Goal: Task Accomplishment & Management: Use online tool/utility

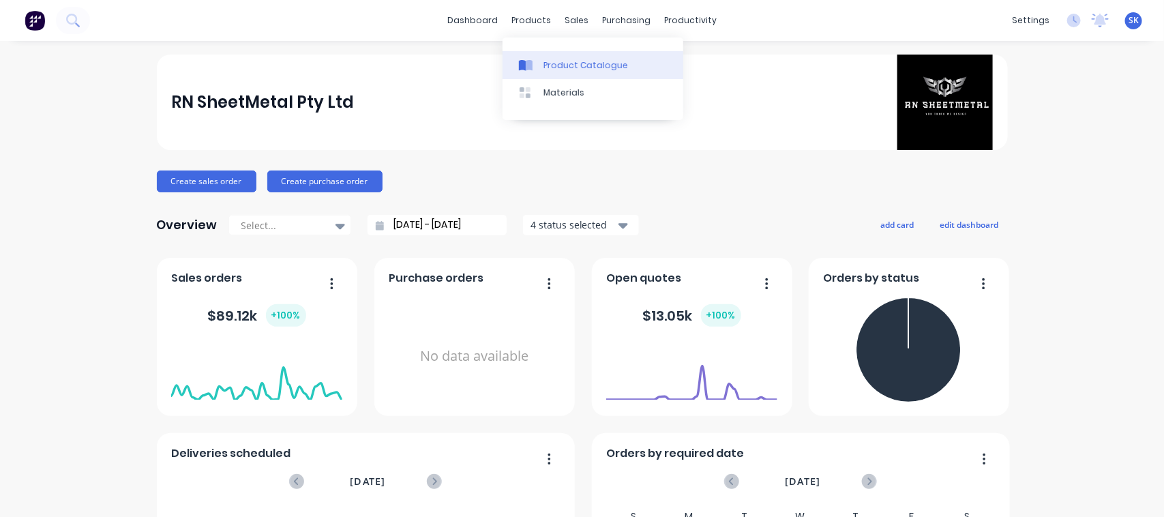
click at [556, 55] on link "Product Catalogue" at bounding box center [592, 64] width 181 height 27
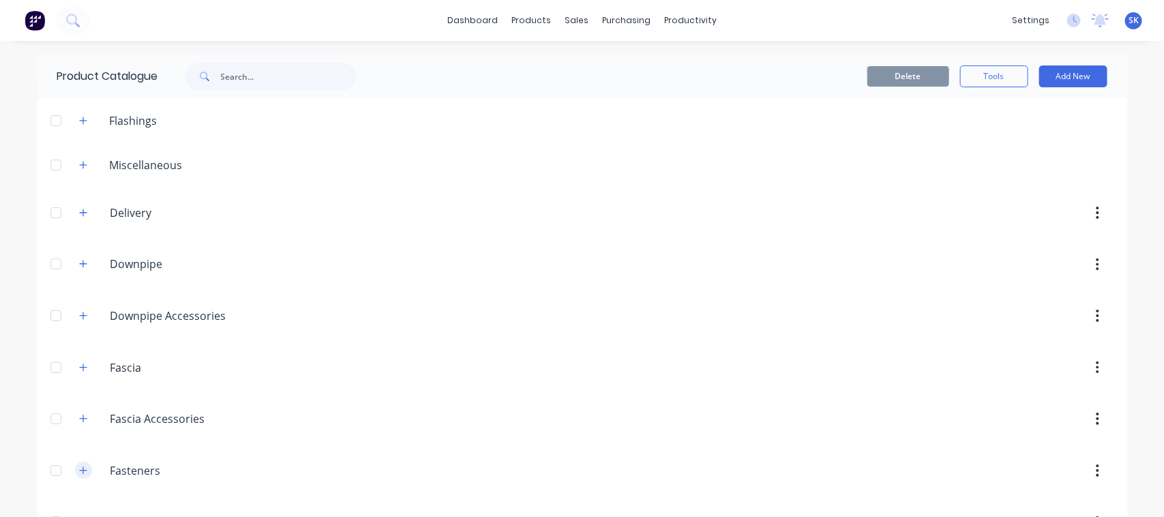
click at [82, 469] on button "button" at bounding box center [83, 469] width 17 height 17
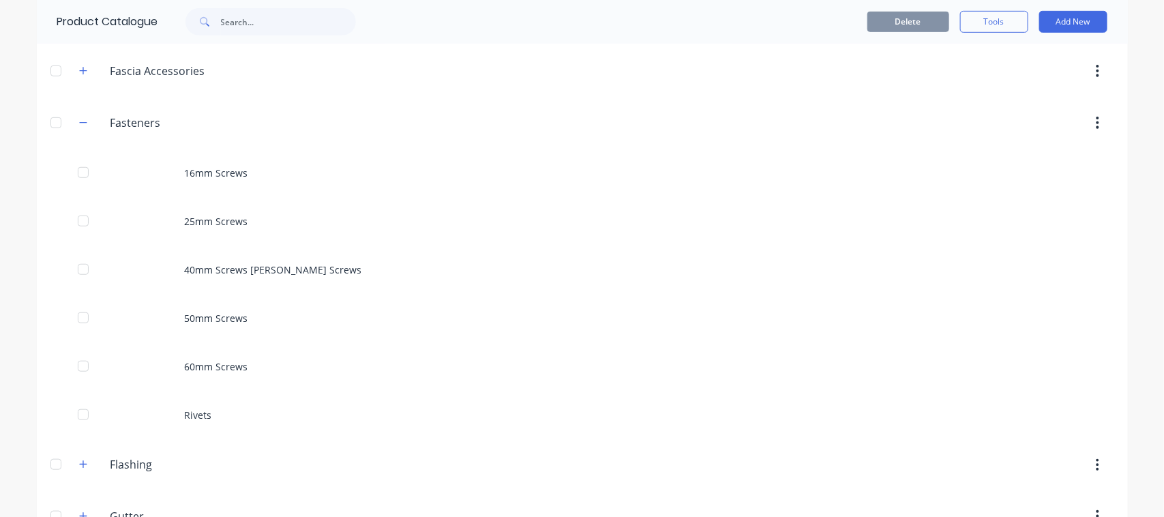
scroll to position [349, 0]
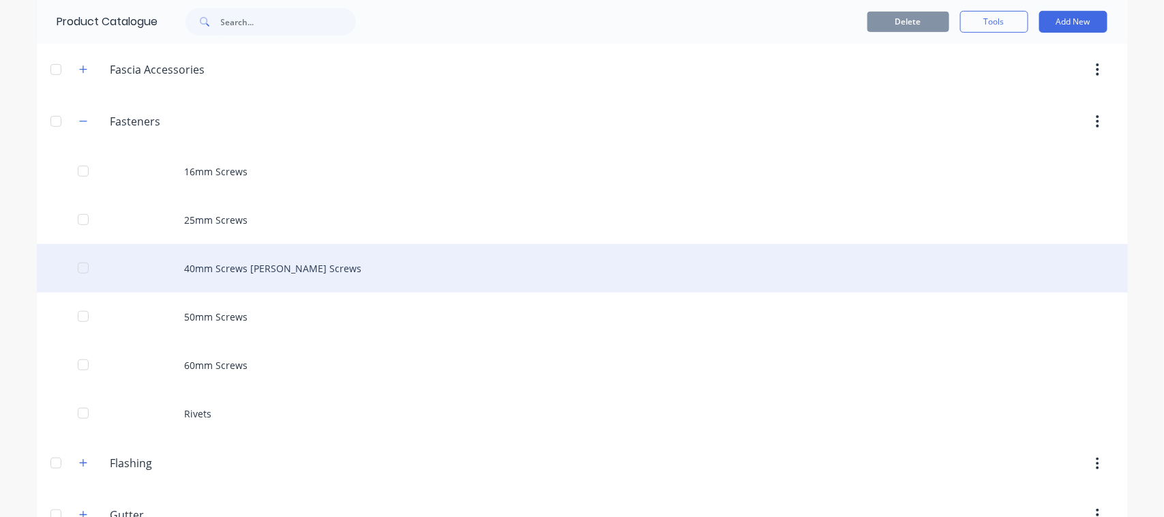
click at [321, 267] on div "40mm Screws [PERSON_NAME] Screws" at bounding box center [582, 268] width 1091 height 48
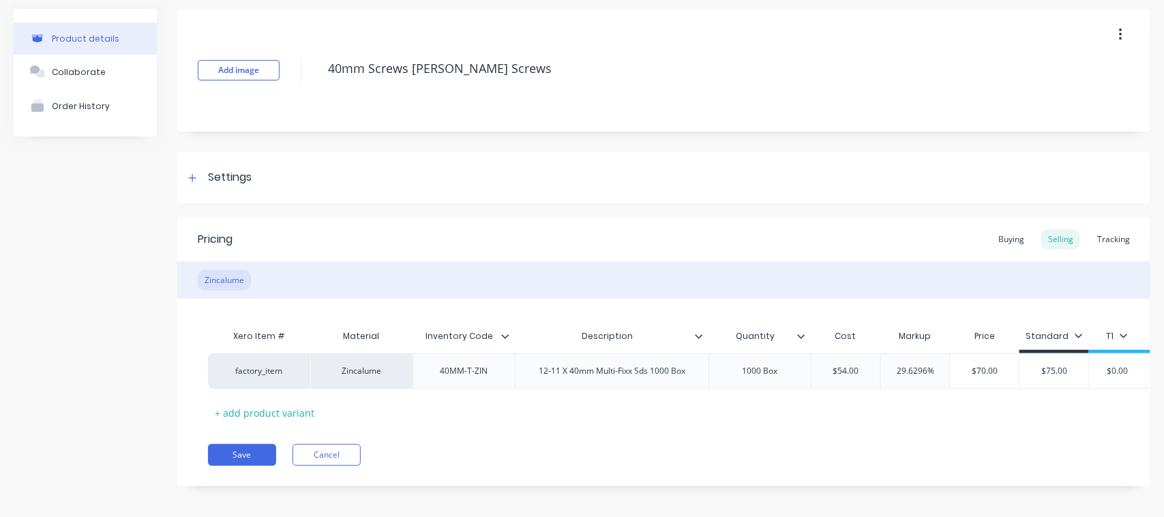
scroll to position [63, 0]
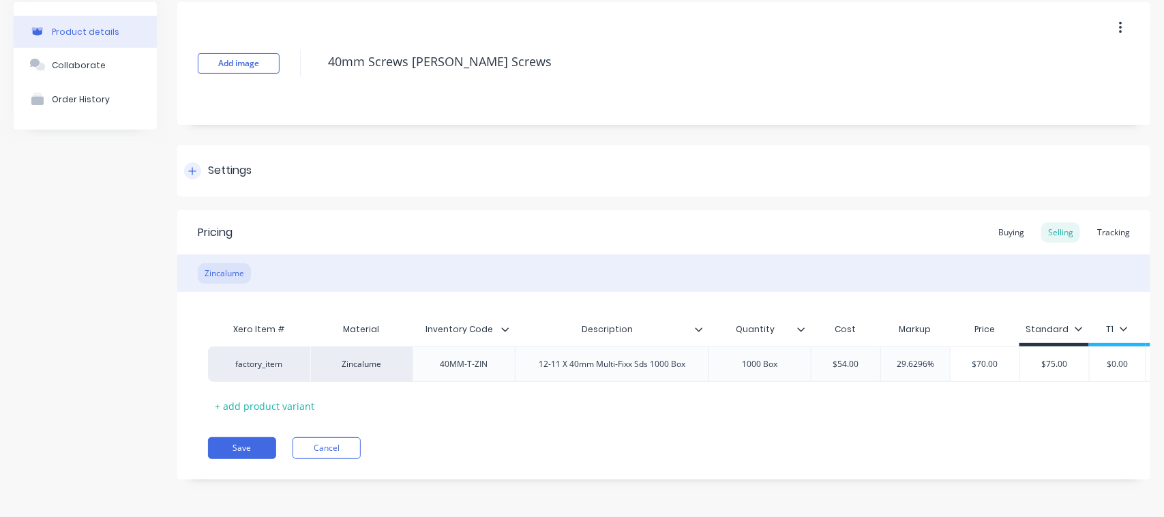
click at [217, 147] on div "Settings" at bounding box center [663, 170] width 973 height 51
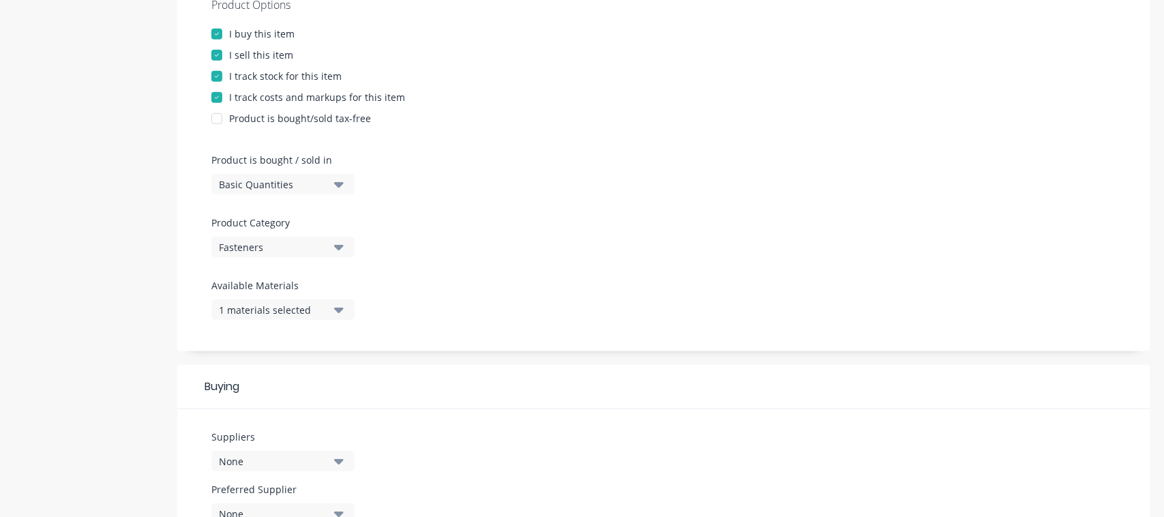
scroll to position [309, 0]
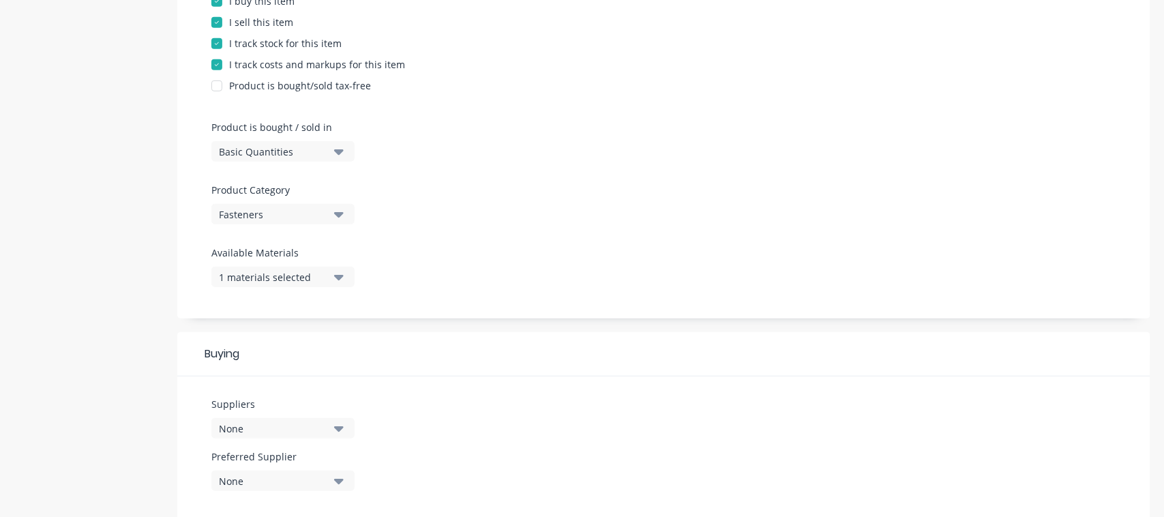
click at [335, 276] on icon "button" at bounding box center [339, 277] width 10 height 5
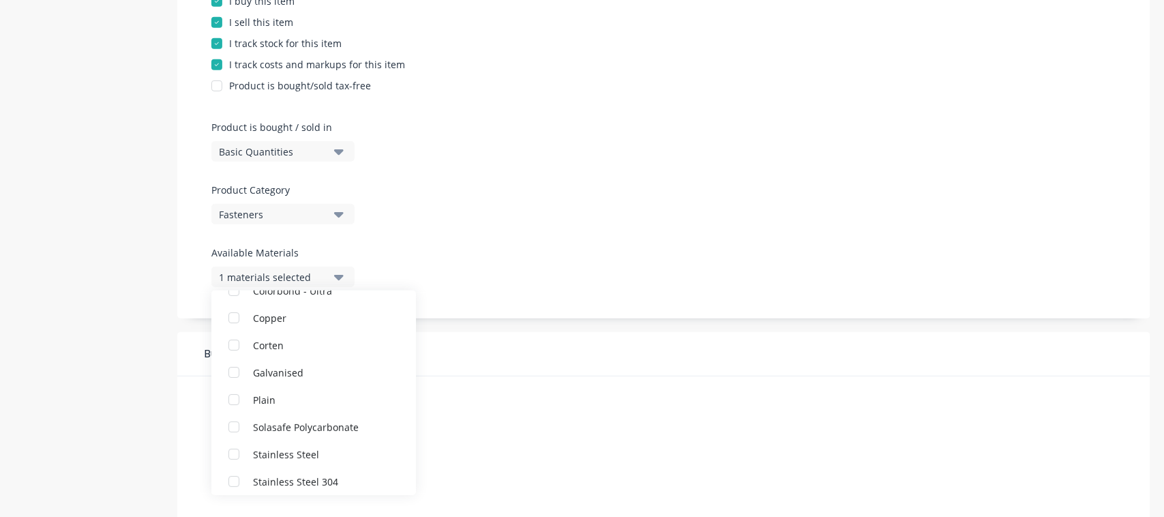
scroll to position [174, 0]
click at [241, 361] on div "button" at bounding box center [233, 368] width 27 height 27
click at [556, 373] on div "Buying" at bounding box center [663, 354] width 973 height 44
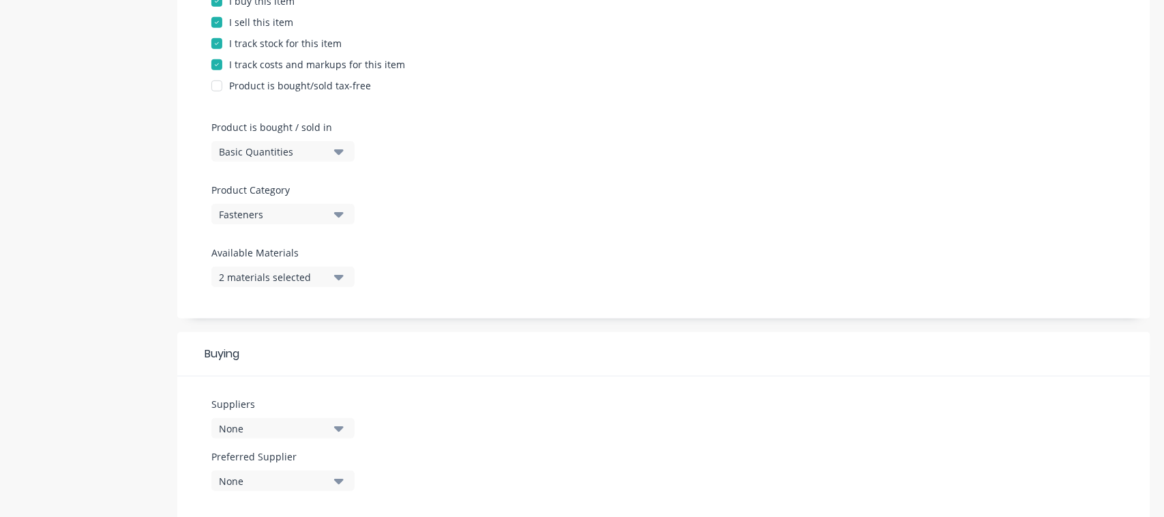
scroll to position [648, 0]
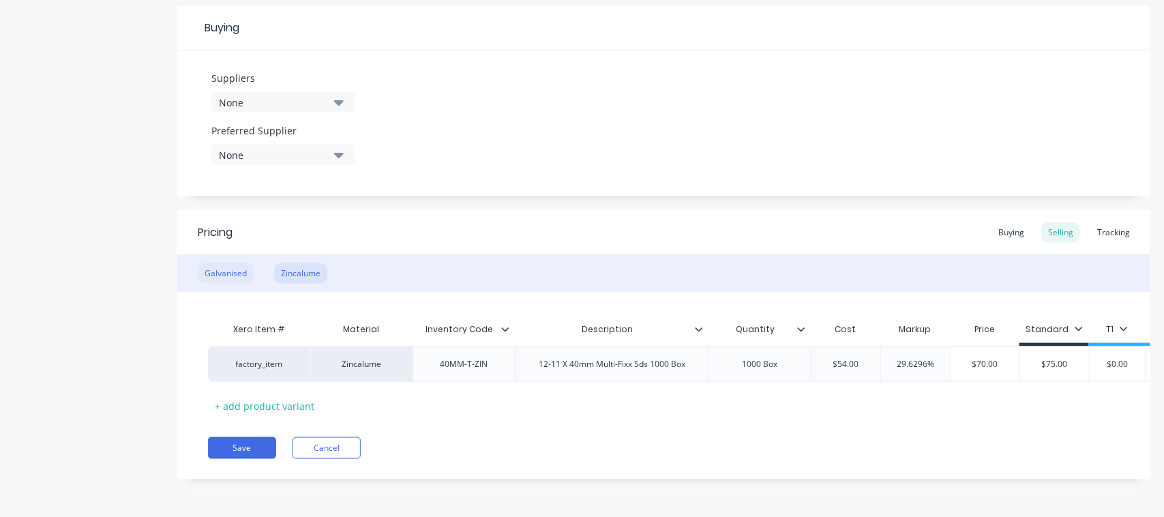
click at [239, 263] on div "Galvanised" at bounding box center [226, 273] width 56 height 20
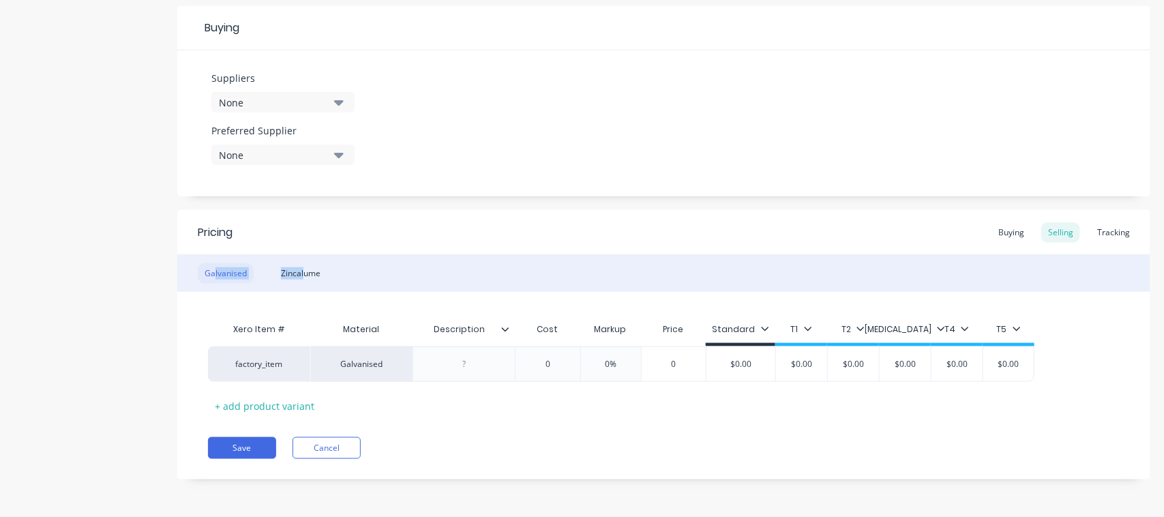
drag, startPoint x: 304, startPoint y: 267, endPoint x: 215, endPoint y: 271, distance: 88.7
click at [215, 271] on div "Galvanised Zincalume" at bounding box center [663, 272] width 973 height 37
click at [242, 271] on div "Galvanised" at bounding box center [226, 273] width 56 height 20
click at [277, 273] on div "Zincalume" at bounding box center [300, 273] width 53 height 20
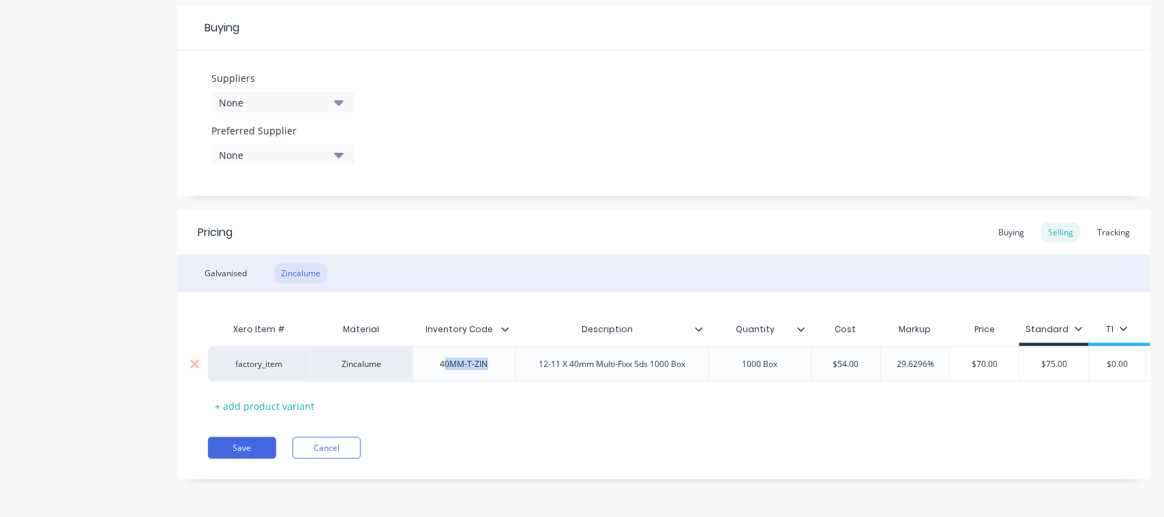
drag, startPoint x: 445, startPoint y: 356, endPoint x: 496, endPoint y: 361, distance: 51.4
click at [496, 361] on div "40MM-T-ZIN" at bounding box center [463, 363] width 102 height 35
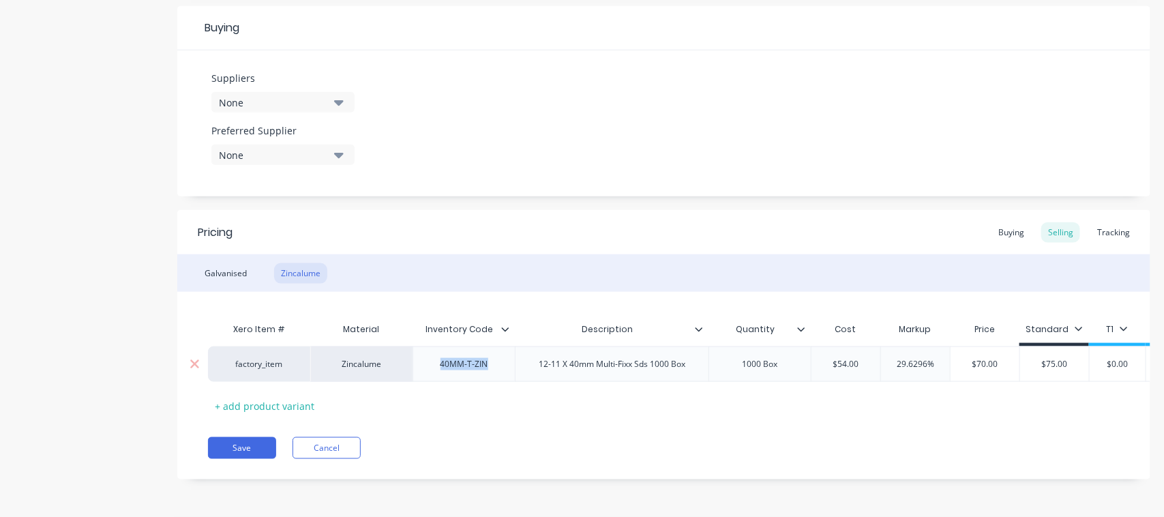
drag, startPoint x: 440, startPoint y: 351, endPoint x: 492, endPoint y: 352, distance: 52.5
click at [492, 355] on div "40MM-T-ZIN" at bounding box center [464, 364] width 70 height 18
copy div "40MM-T-ZIN"
click at [216, 263] on div "Galvanised" at bounding box center [226, 273] width 56 height 20
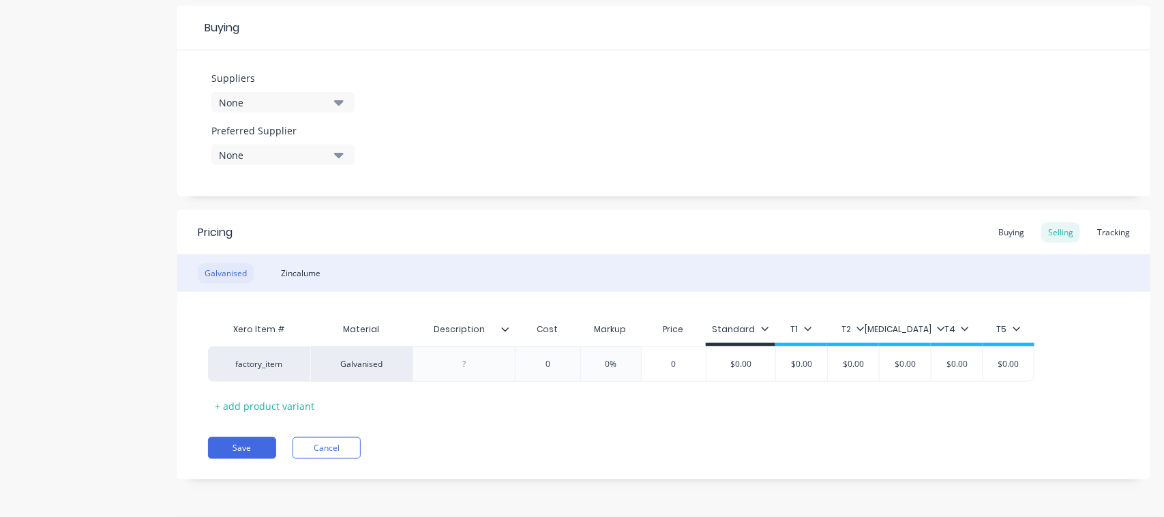
scroll to position [635, 0]
click at [506, 329] on icon at bounding box center [505, 329] width 7 height 4
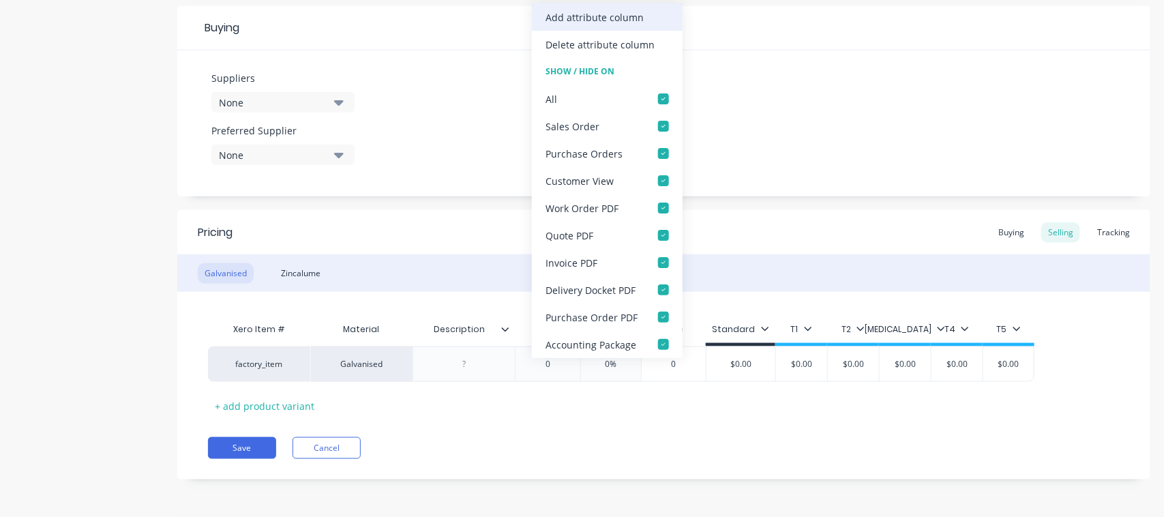
click at [581, 21] on div "Add attribute column" at bounding box center [594, 17] width 98 height 14
type textarea "x"
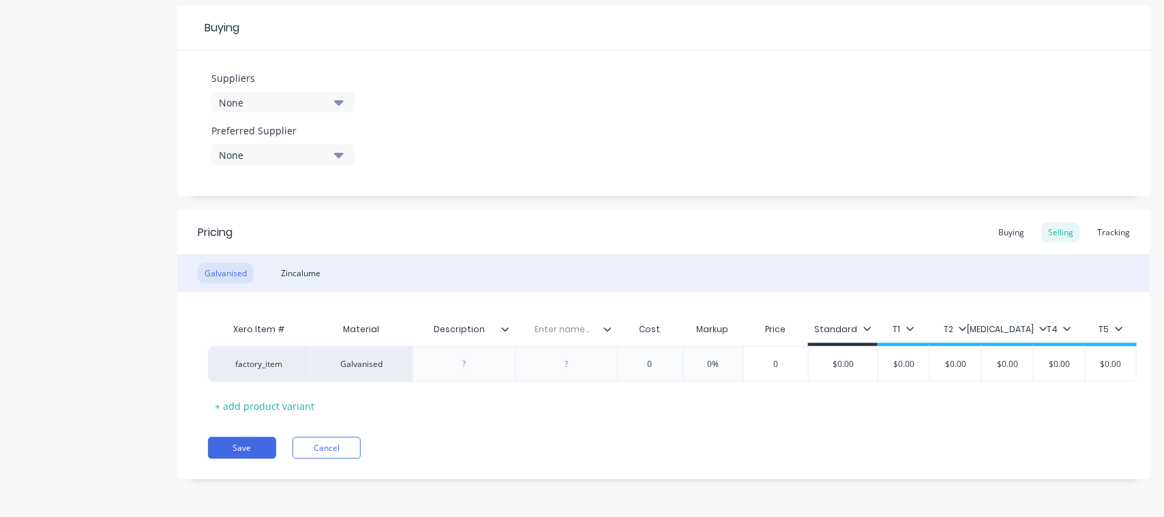
scroll to position [648, 0]
click at [307, 263] on div "Zincalume" at bounding box center [300, 273] width 53 height 20
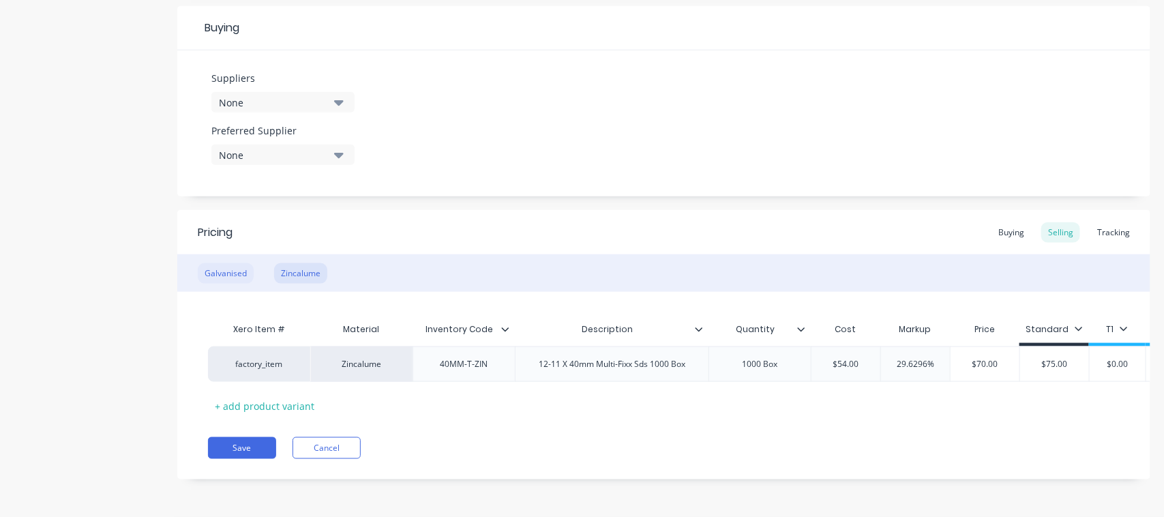
click at [230, 263] on div "Galvanised" at bounding box center [226, 273] width 56 height 20
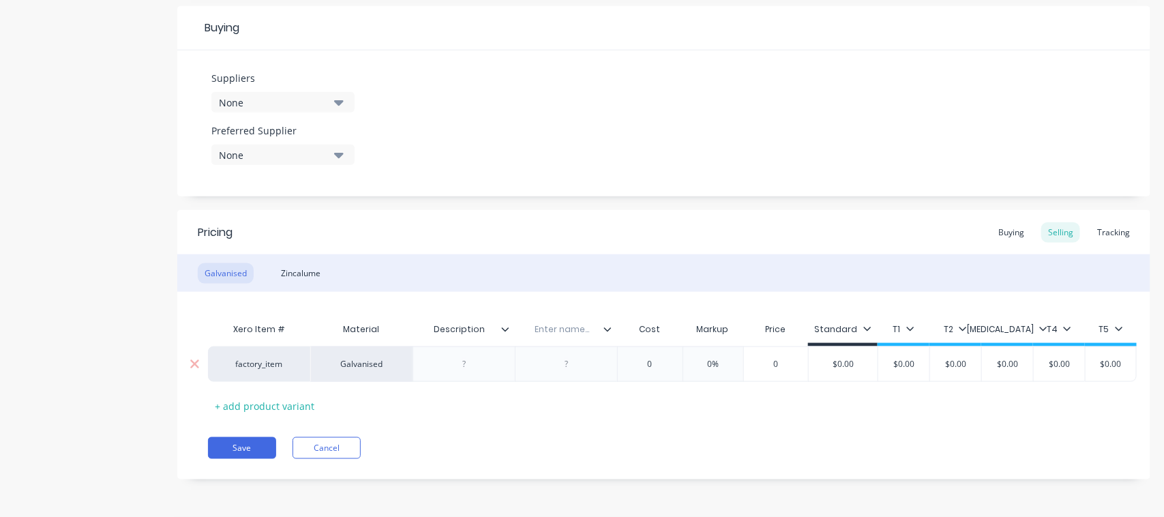
click at [474, 355] on div at bounding box center [464, 364] width 68 height 18
paste div
click at [311, 263] on div "Zincalume" at bounding box center [300, 273] width 53 height 20
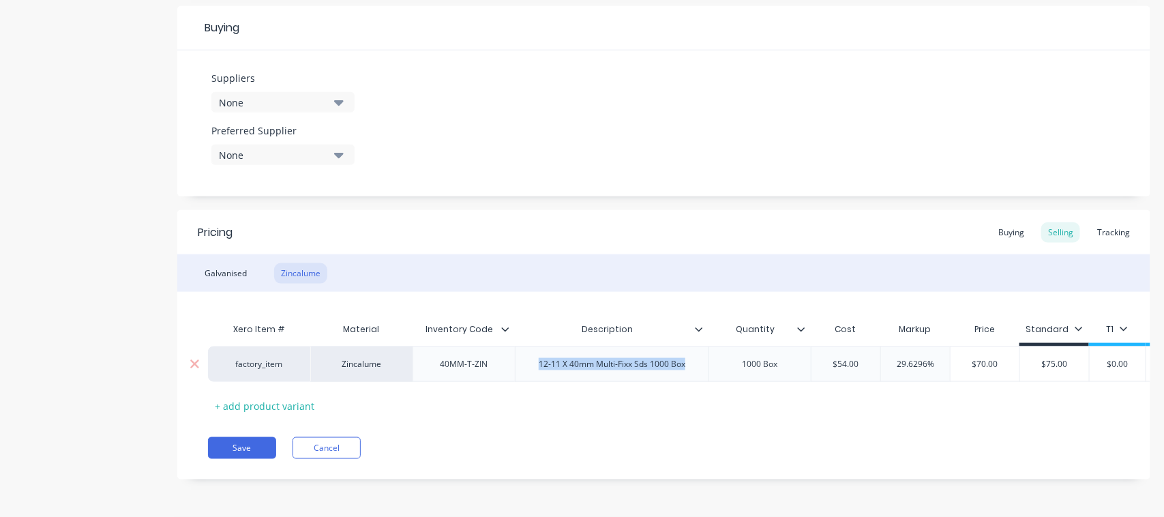
drag, startPoint x: 533, startPoint y: 355, endPoint x: 708, endPoint y: 356, distance: 174.5
click at [708, 356] on div "factory_item Zincalume 40MM-T-ZIN 12-11 X 40mm Multi-Fixx Sds 1000 Box 1000 Box…" at bounding box center [733, 363] width 1050 height 35
copy div "12-11 X 40mm Multi-Fixx Sds 1000 Box"
click at [222, 263] on div "Galvanised" at bounding box center [226, 273] width 56 height 20
type textarea "x"
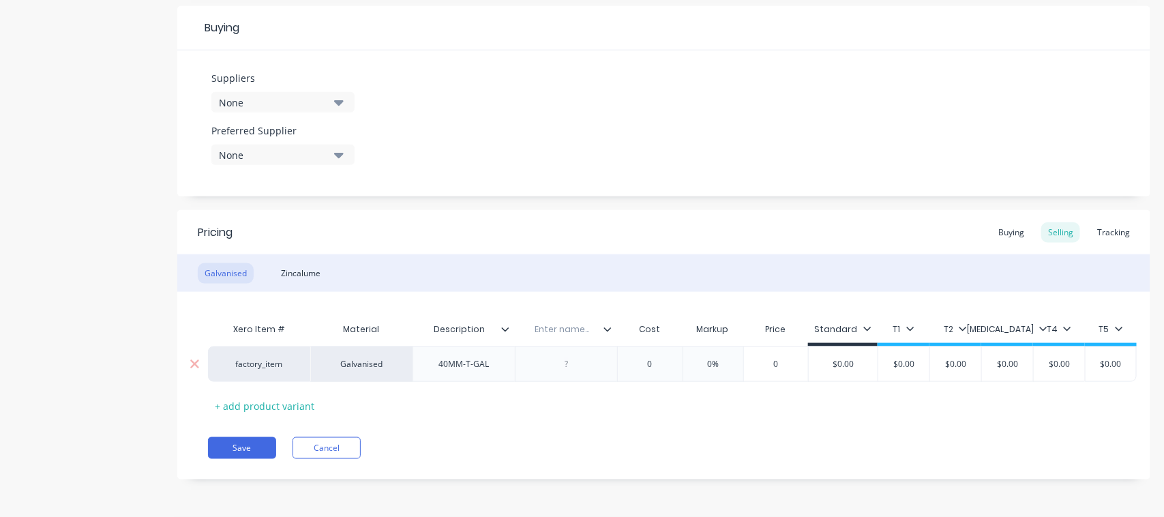
click at [566, 355] on div at bounding box center [566, 364] width 68 height 18
paste div
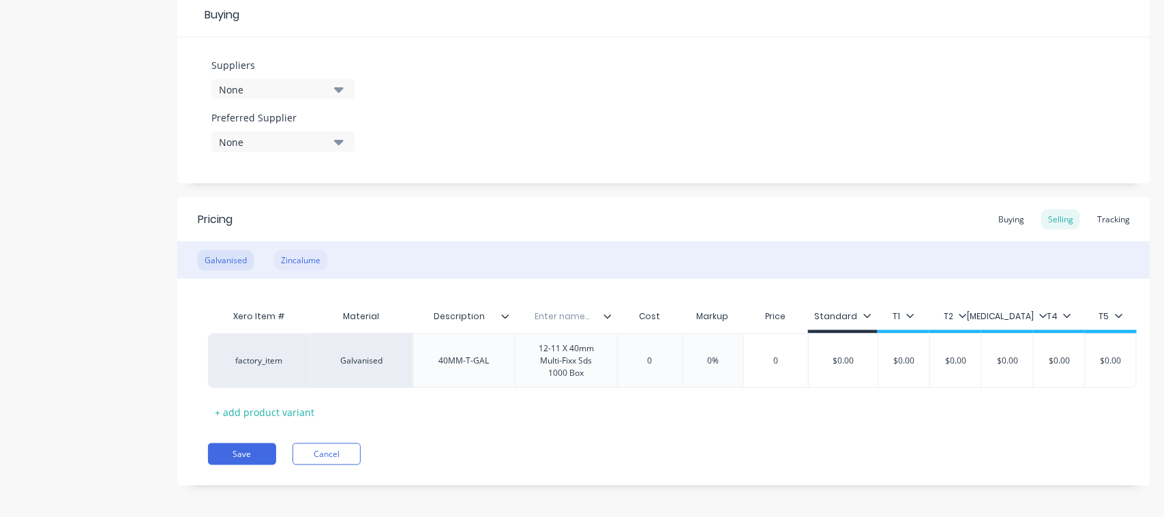
click at [301, 256] on div "Zincalume" at bounding box center [300, 260] width 53 height 20
type textarea "x"
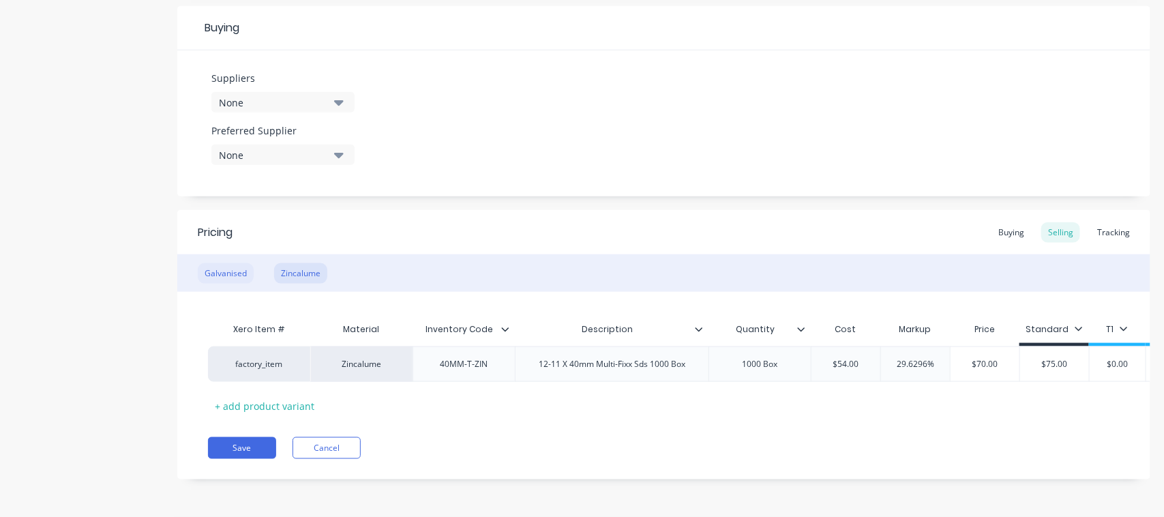
click at [235, 263] on div "Galvanised" at bounding box center [226, 273] width 56 height 20
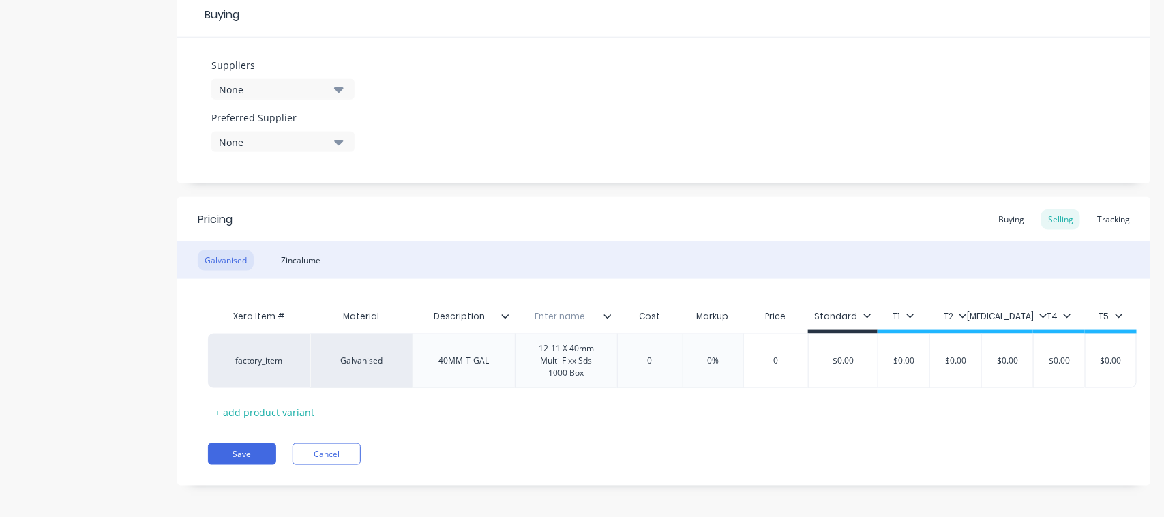
type input "Description"
drag, startPoint x: 433, startPoint y: 311, endPoint x: 483, endPoint y: 314, distance: 49.8
click at [483, 314] on input "Description" at bounding box center [459, 316] width 94 height 12
type textarea "x"
click at [573, 317] on input "text" at bounding box center [562, 316] width 94 height 12
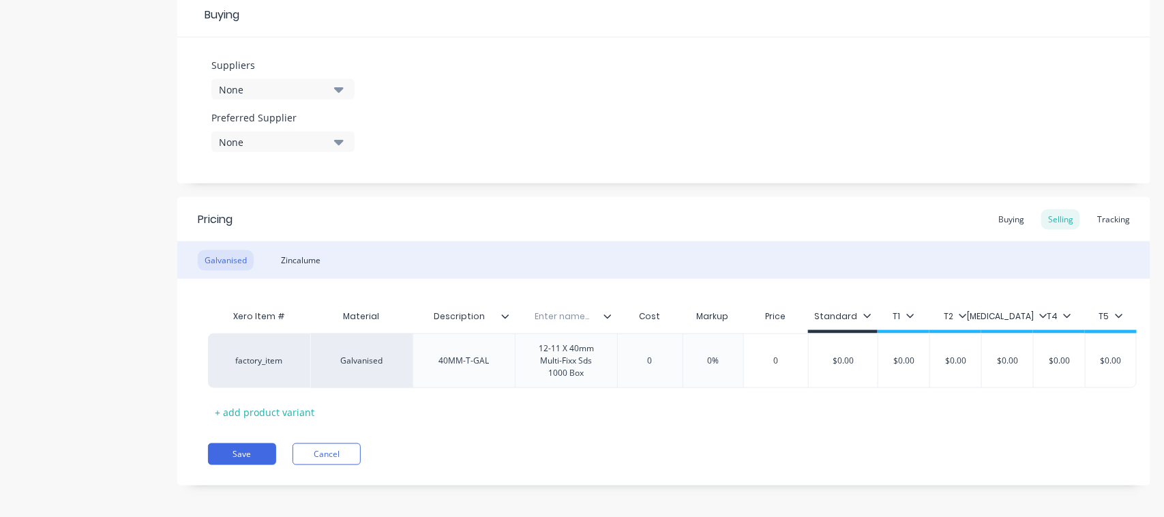
paste input "Description"
type input "Description"
click at [290, 261] on div "Zincalume" at bounding box center [300, 260] width 53 height 20
type textarea "x"
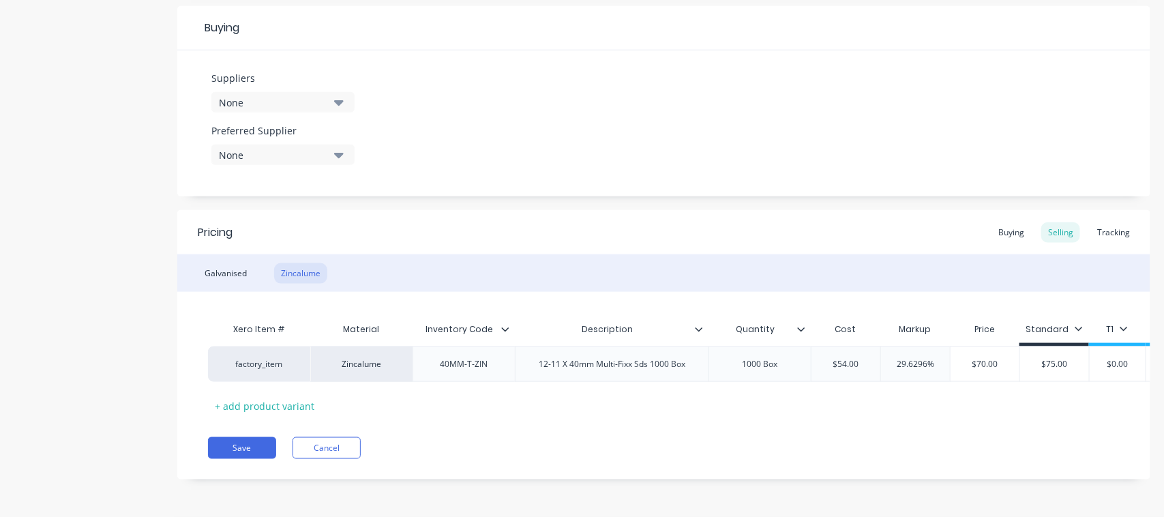
type input "Inventory Code"
drag, startPoint x: 424, startPoint y: 316, endPoint x: 492, endPoint y: 316, distance: 68.2
click at [492, 323] on input "Inventory Code" at bounding box center [459, 329] width 94 height 12
click at [232, 263] on div "Galvanised" at bounding box center [226, 273] width 56 height 20
type textarea "x"
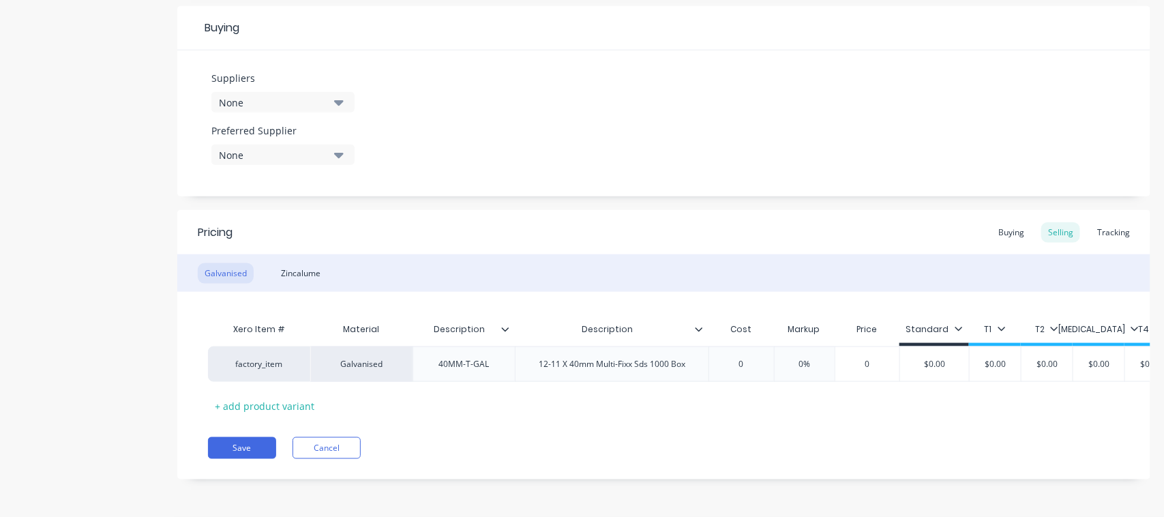
drag, startPoint x: 434, startPoint y: 322, endPoint x: 498, endPoint y: 318, distance: 64.8
click at [498, 323] on input "Description" at bounding box center [459, 329] width 94 height 12
paste input "Inventory Code"
type input "Inventory Code"
click at [308, 263] on div "Zincalume" at bounding box center [300, 273] width 53 height 20
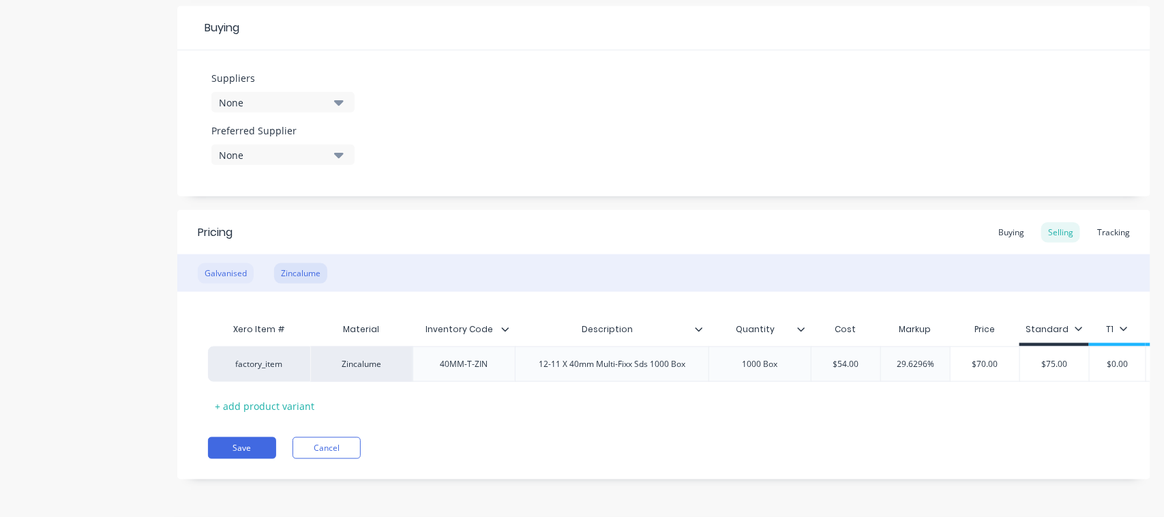
click at [228, 263] on div "Galvanised" at bounding box center [226, 273] width 56 height 20
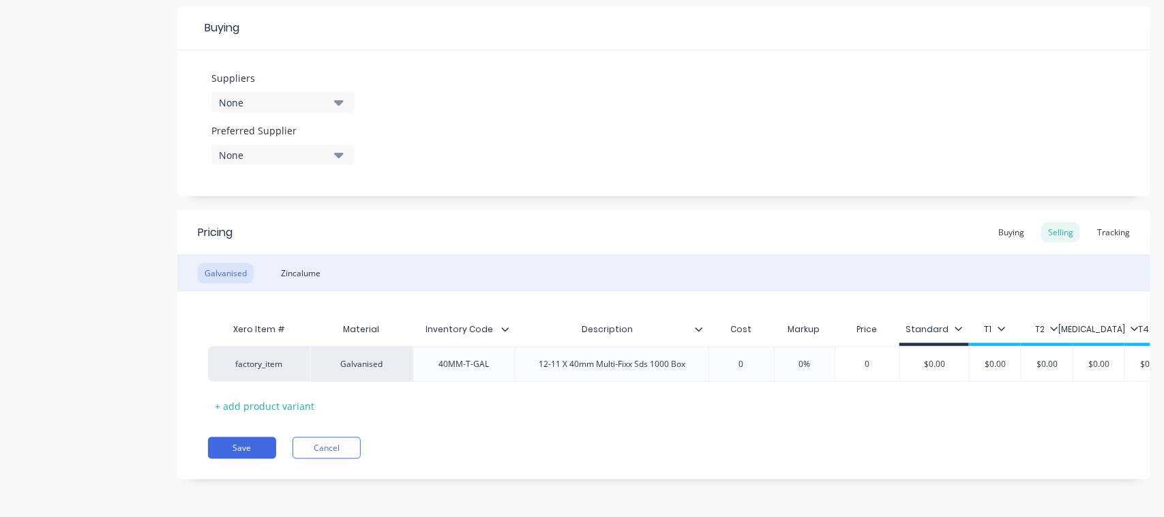
click at [697, 325] on icon at bounding box center [699, 329] width 8 height 8
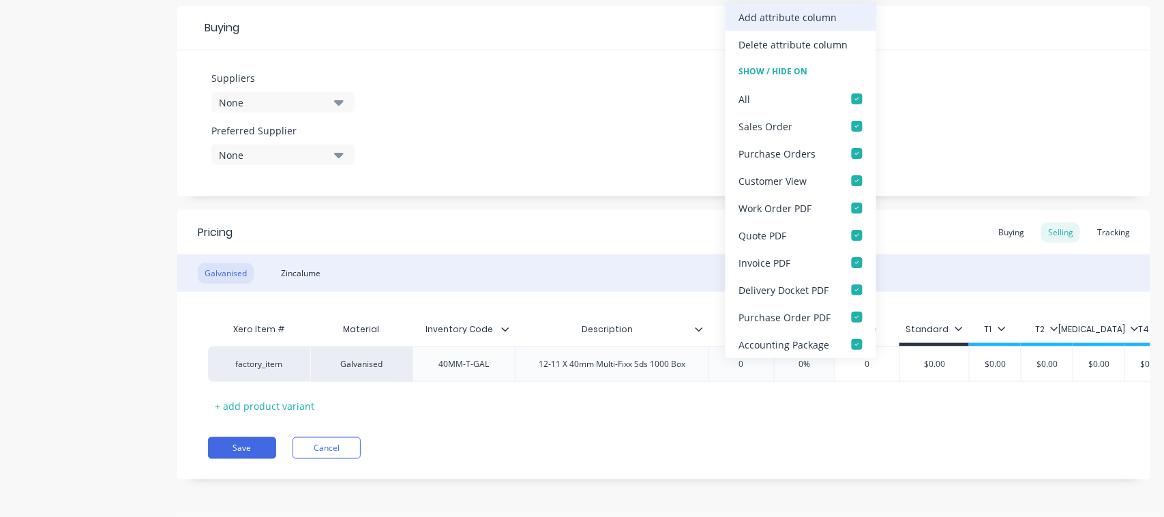
click at [772, 26] on div "Add attribute column" at bounding box center [800, 16] width 151 height 27
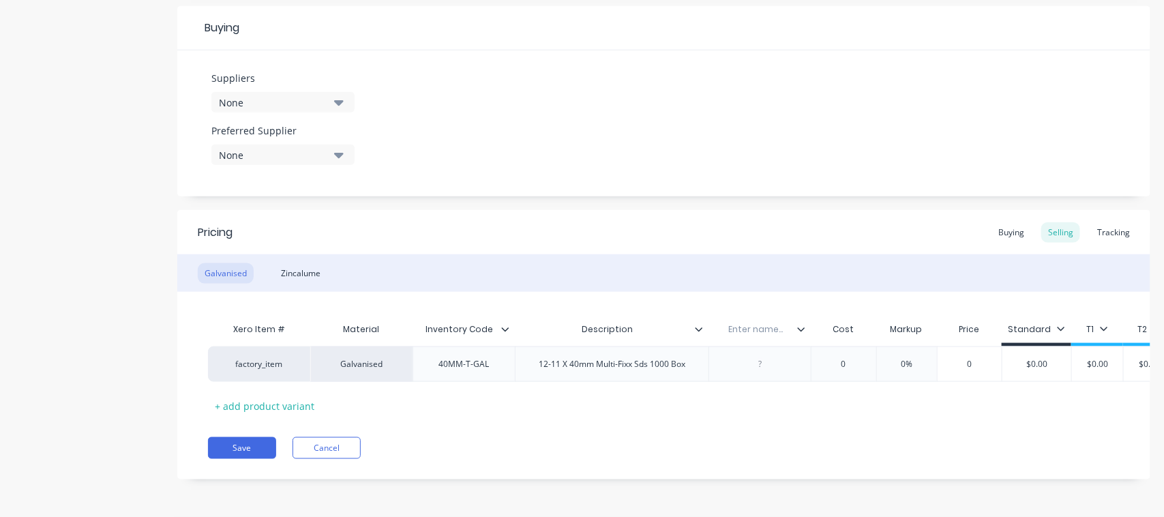
click at [754, 323] on input "text" at bounding box center [755, 329] width 94 height 12
click at [293, 263] on div "Zincalume" at bounding box center [300, 273] width 53 height 20
type textarea "x"
type input "Quantity"
drag, startPoint x: 737, startPoint y: 317, endPoint x: 775, endPoint y: 317, distance: 38.2
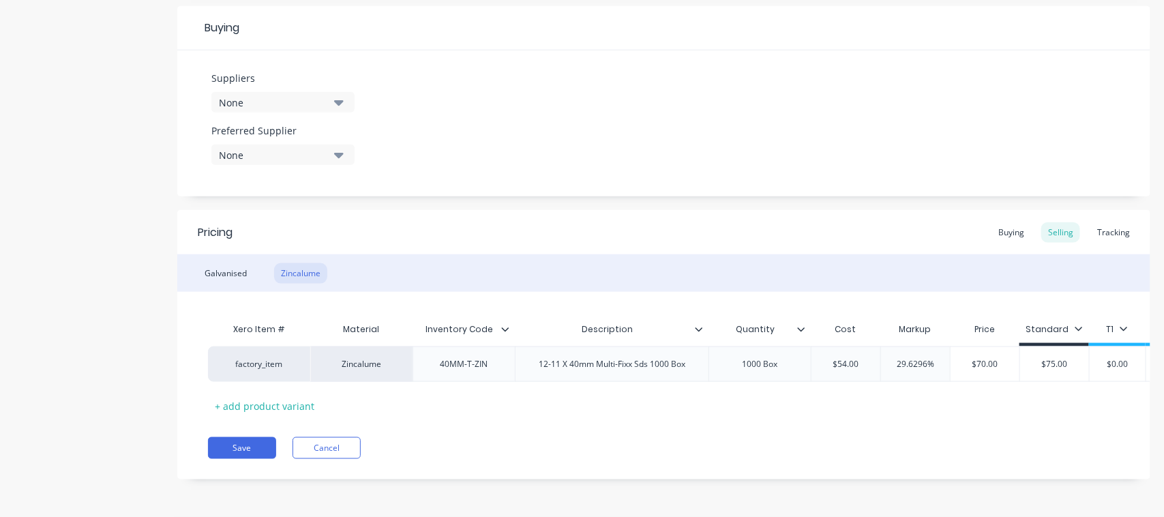
click at [775, 323] on input "Quantity" at bounding box center [755, 329] width 94 height 12
click at [232, 263] on div "Galvanised" at bounding box center [226, 273] width 56 height 20
type textarea "x"
click at [747, 323] on input "text" at bounding box center [755, 329] width 94 height 12
paste input "Quantity"
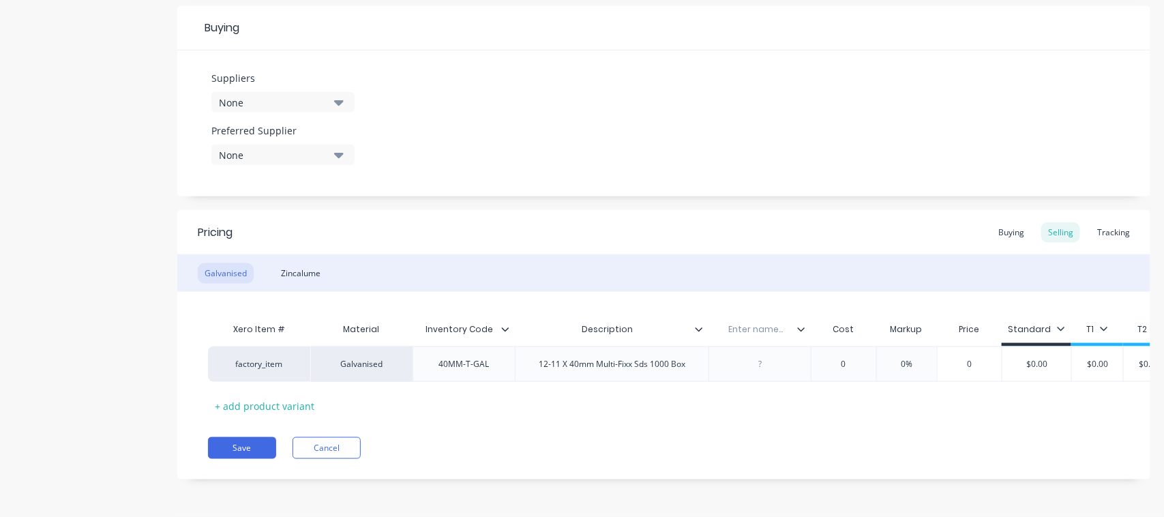
type input "Quantity"
click at [297, 263] on div "Zincalume" at bounding box center [300, 273] width 53 height 20
drag, startPoint x: 734, startPoint y: 348, endPoint x: 787, endPoint y: 349, distance: 53.2
click at [787, 355] on div "1000 Box" at bounding box center [760, 364] width 68 height 18
copy div "1000 Box"
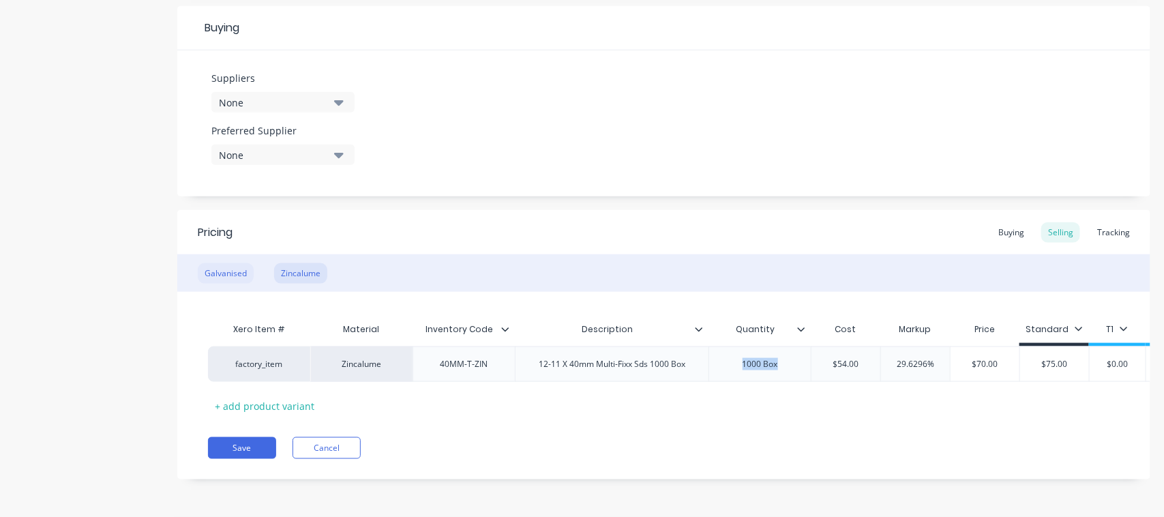
type textarea "x"
click at [233, 263] on div "Galvanised" at bounding box center [226, 273] width 56 height 20
click at [759, 355] on div at bounding box center [760, 364] width 68 height 18
paste div
click at [305, 263] on div "Zincalume" at bounding box center [300, 273] width 53 height 20
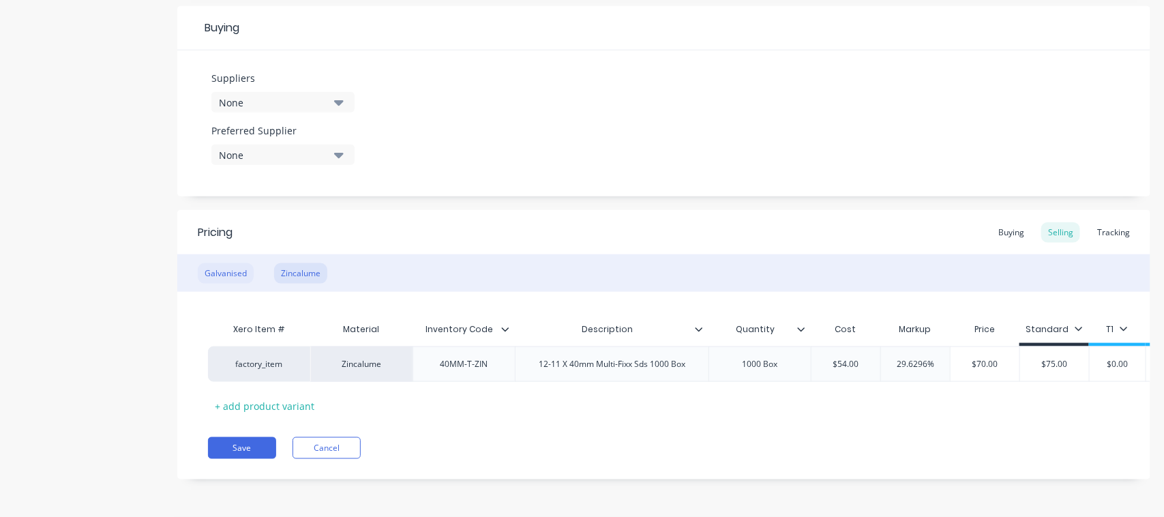
click at [239, 263] on div "Galvanised" at bounding box center [226, 273] width 56 height 20
click at [249, 450] on button "Save" at bounding box center [242, 448] width 68 height 22
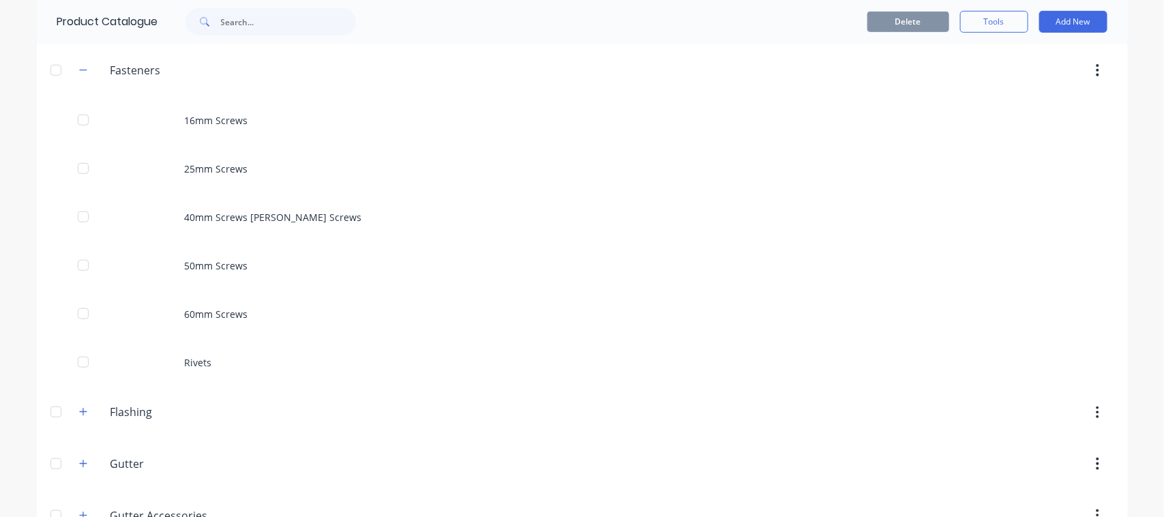
scroll to position [407, 0]
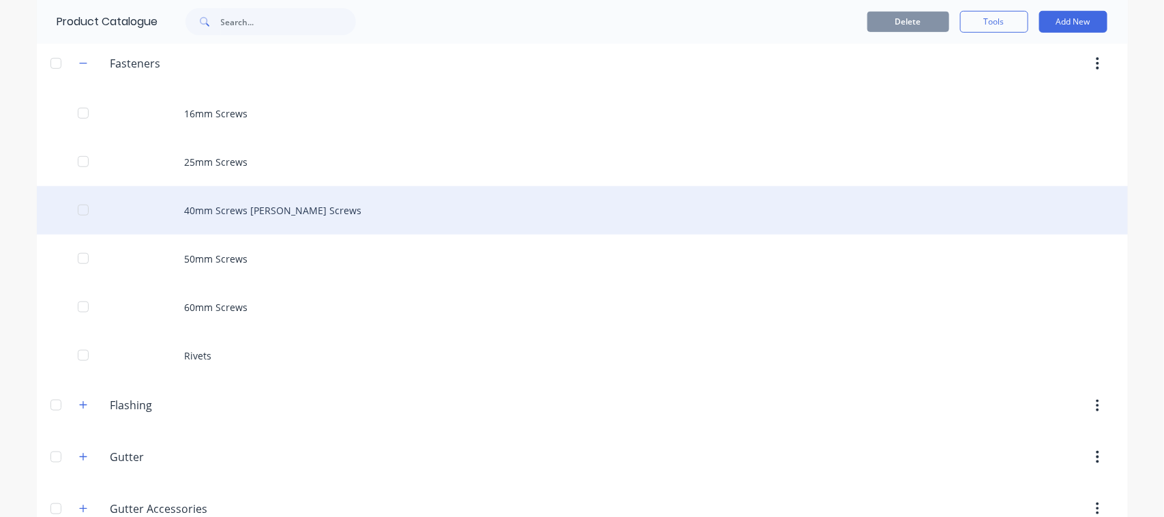
click at [256, 209] on div "40mm Screws [PERSON_NAME] Screws" at bounding box center [582, 210] width 1091 height 48
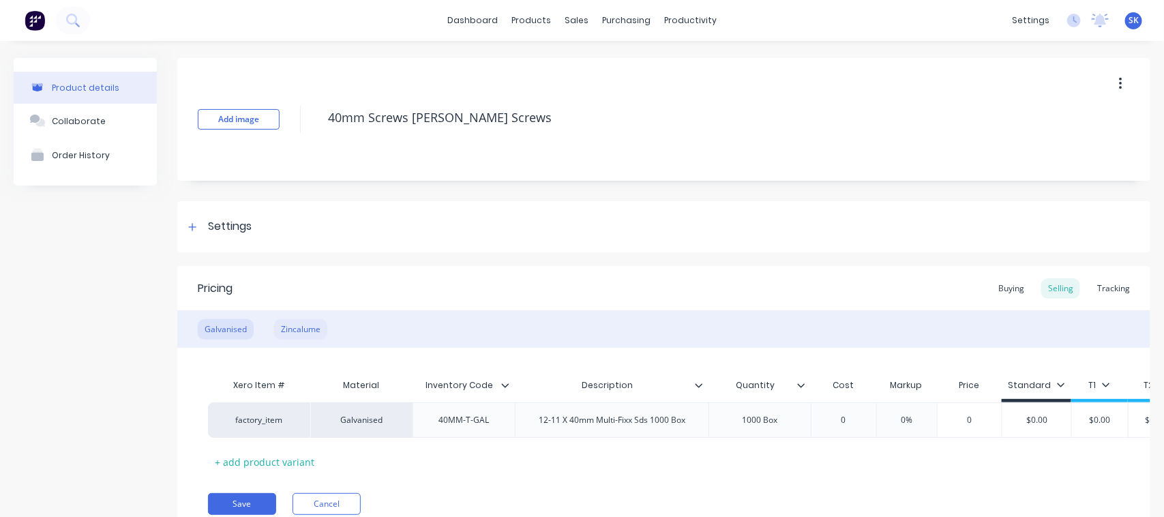
click at [309, 331] on div "Zincalume" at bounding box center [300, 329] width 53 height 20
click at [196, 236] on div "Settings" at bounding box center [663, 226] width 973 height 51
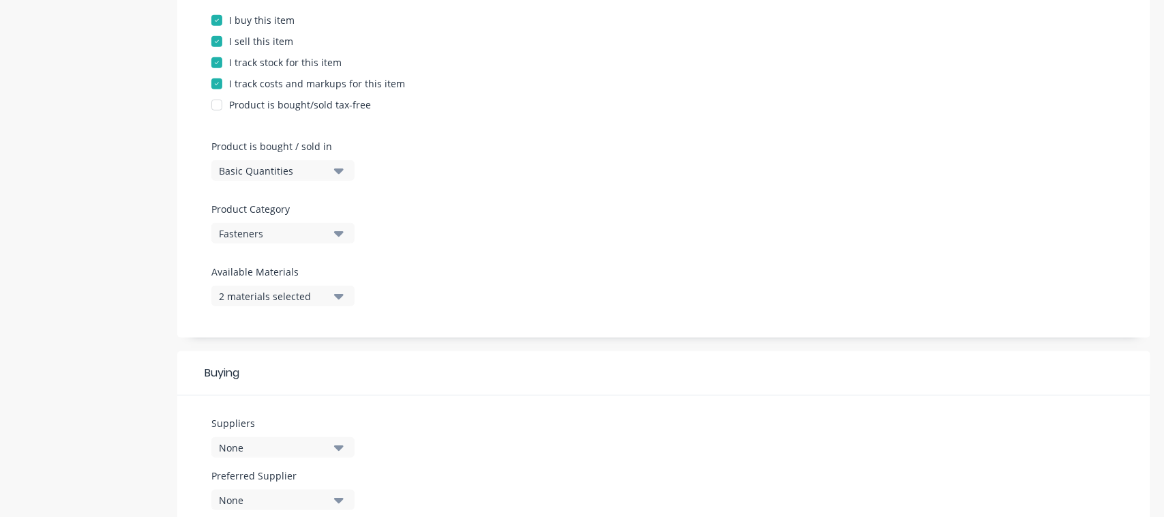
scroll to position [294, 0]
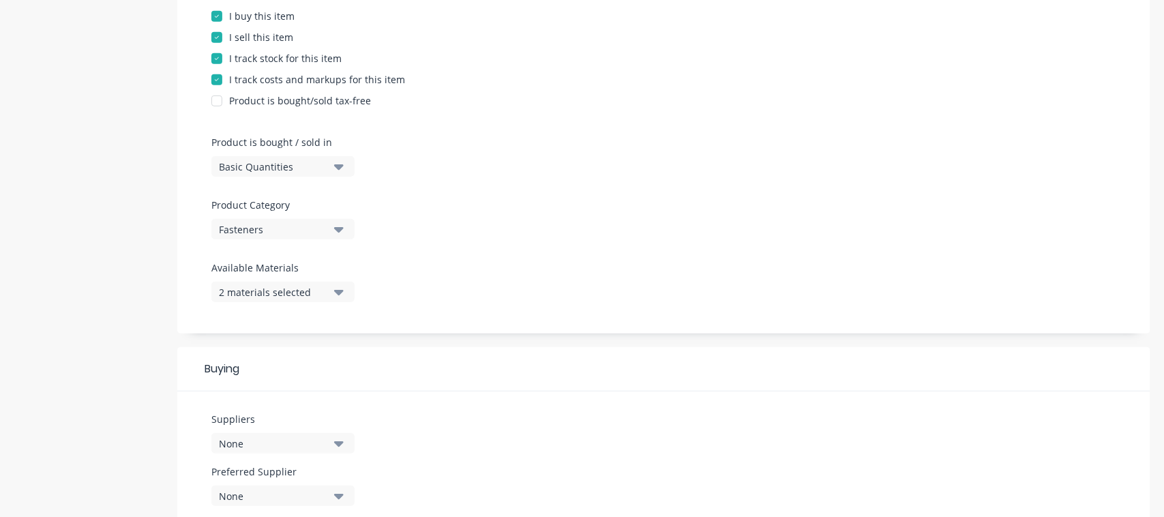
click at [335, 288] on icon "button" at bounding box center [339, 291] width 10 height 15
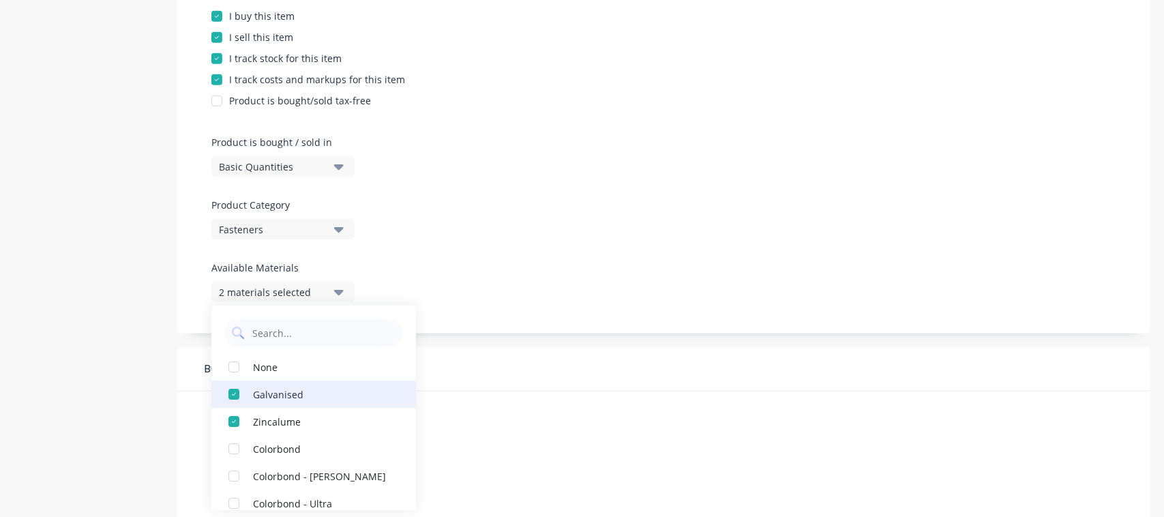
click at [236, 392] on div "button" at bounding box center [233, 393] width 27 height 27
click at [339, 284] on icon "button" at bounding box center [339, 291] width 10 height 15
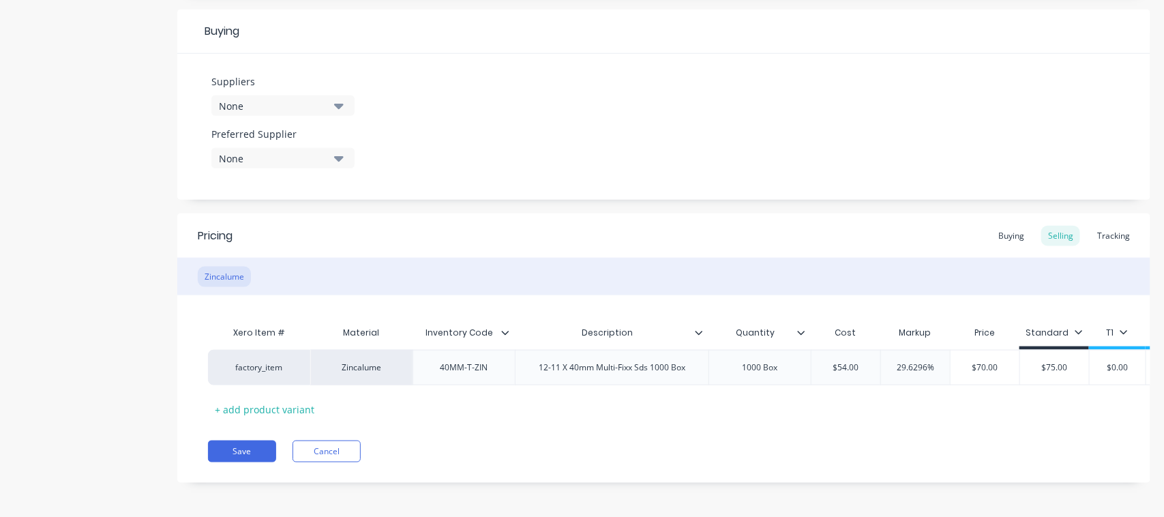
scroll to position [648, 0]
click at [239, 448] on button "Save" at bounding box center [242, 448] width 68 height 22
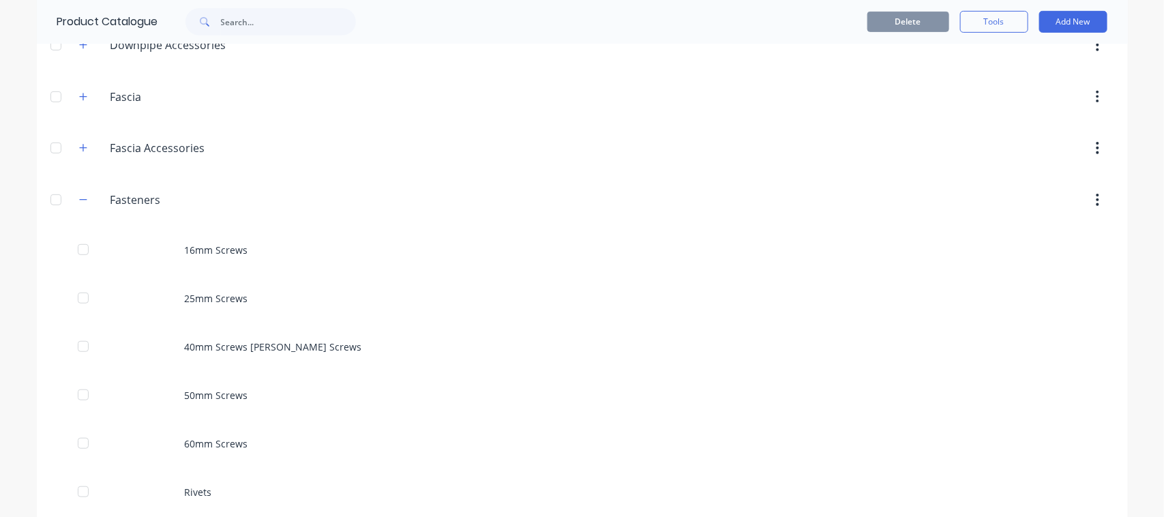
scroll to position [280, 0]
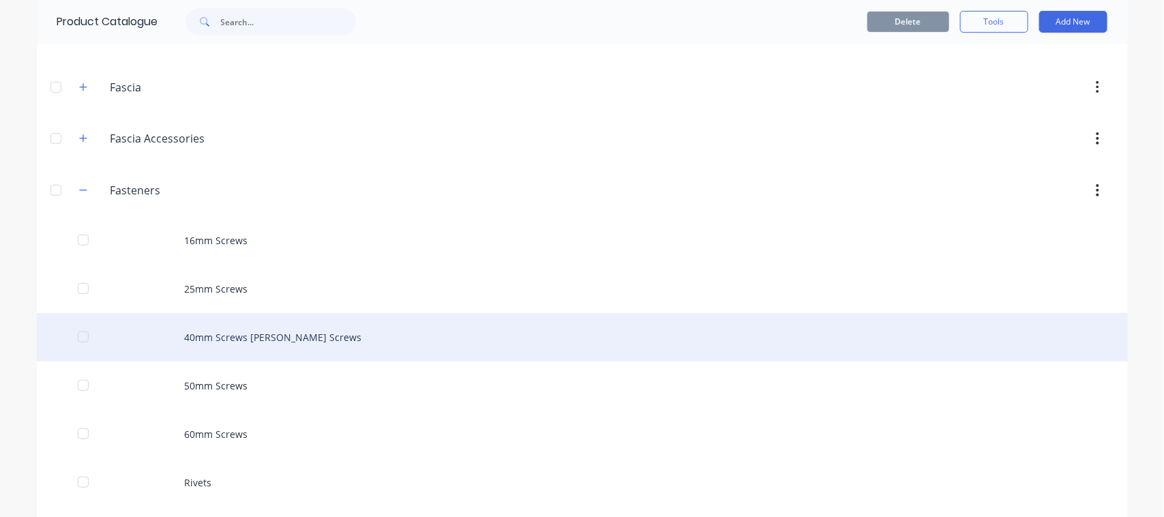
click at [243, 345] on div "40mm Screws [PERSON_NAME] Screws" at bounding box center [582, 337] width 1091 height 48
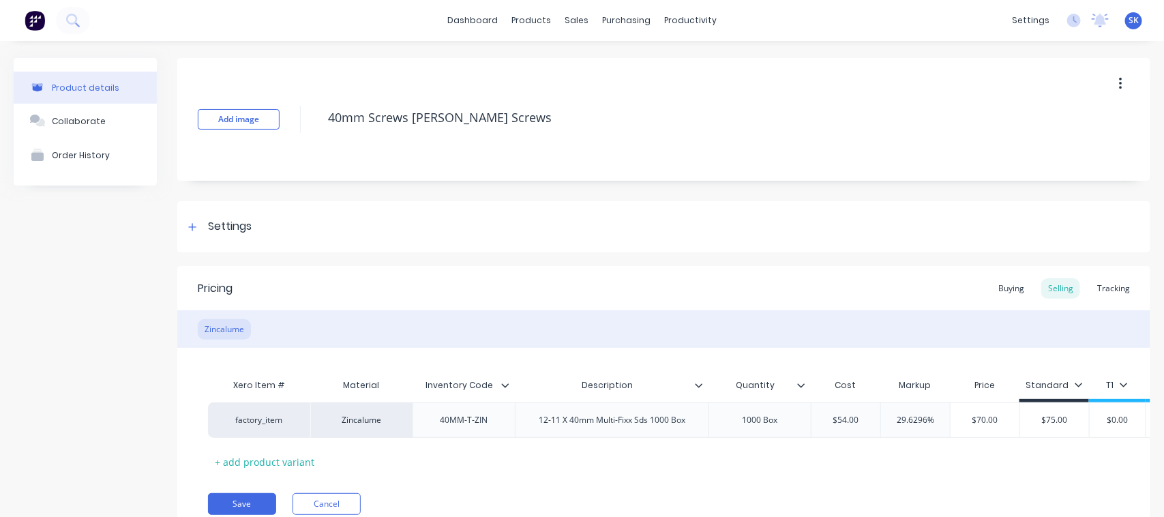
type textarea "x"
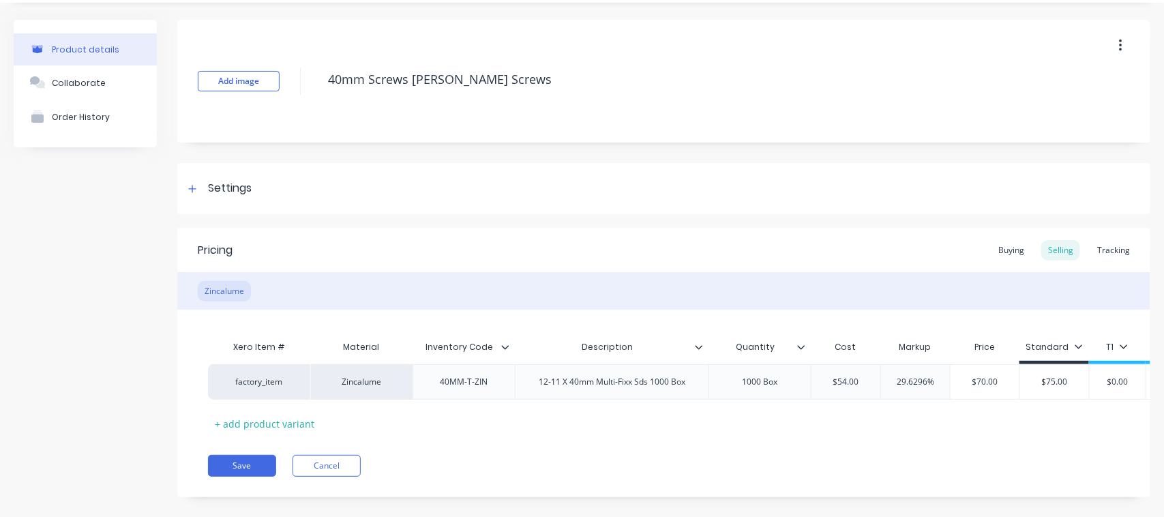
scroll to position [44, 0]
